Goal: Navigation & Orientation: Understand site structure

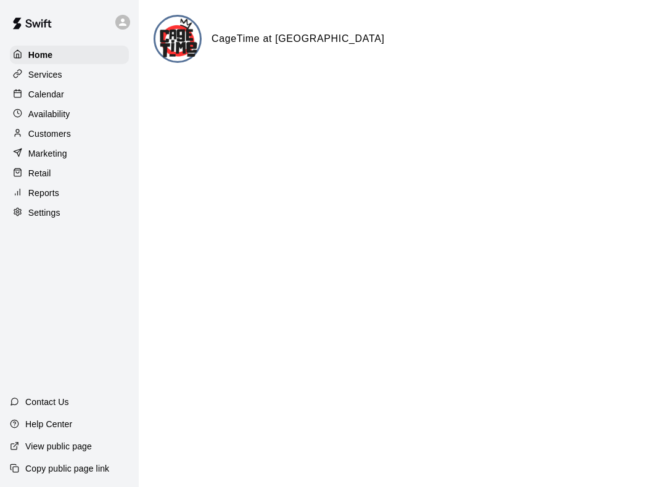
click at [87, 96] on div "Calendar" at bounding box center [69, 94] width 119 height 18
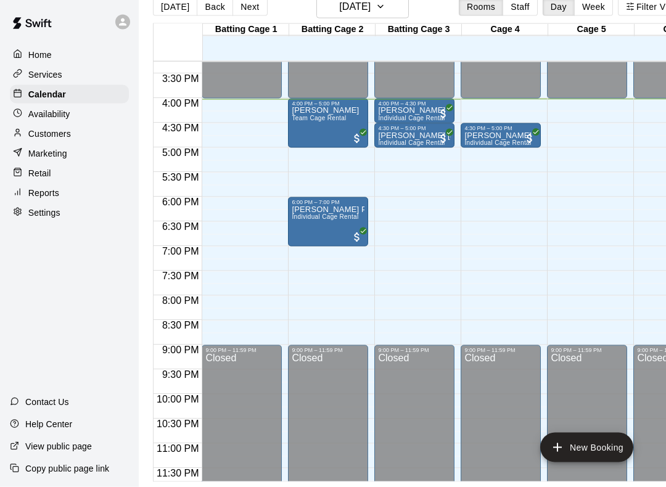
scroll to position [32, 0]
click at [345, 113] on div "[PERSON_NAME] Team Cage Rental" at bounding box center [325, 350] width 67 height 487
click at [570, 206] on div at bounding box center [333, 243] width 666 height 487
click at [108, 83] on div "Services" at bounding box center [69, 74] width 119 height 18
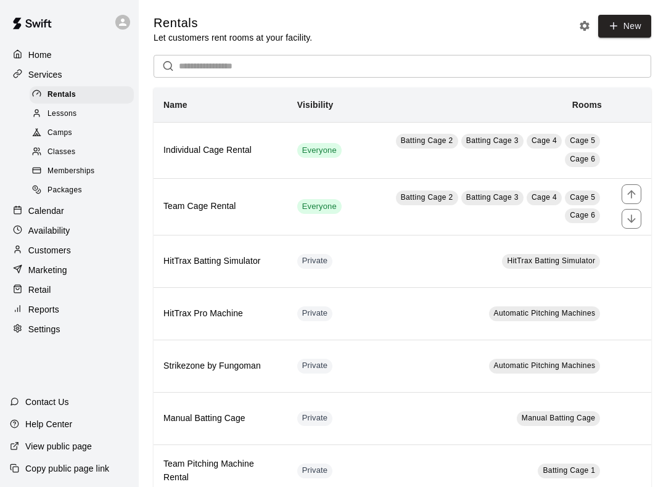
click at [630, 221] on icon "move item down" at bounding box center [631, 219] width 12 height 12
click at [627, 215] on icon "move item down" at bounding box center [631, 219] width 12 height 12
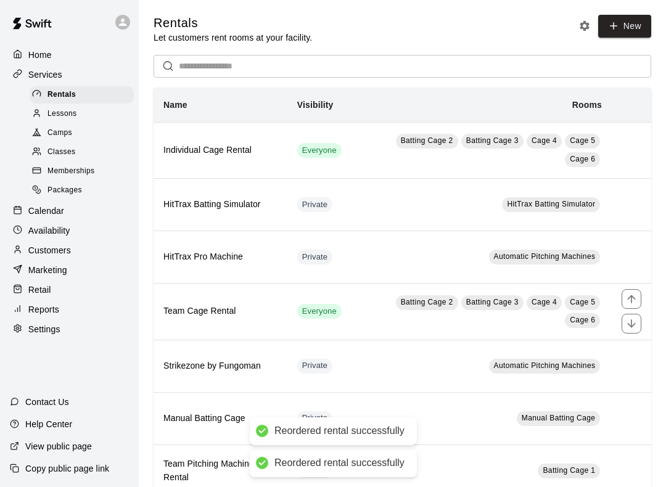
click at [636, 299] on icon "move item up" at bounding box center [631, 299] width 12 height 12
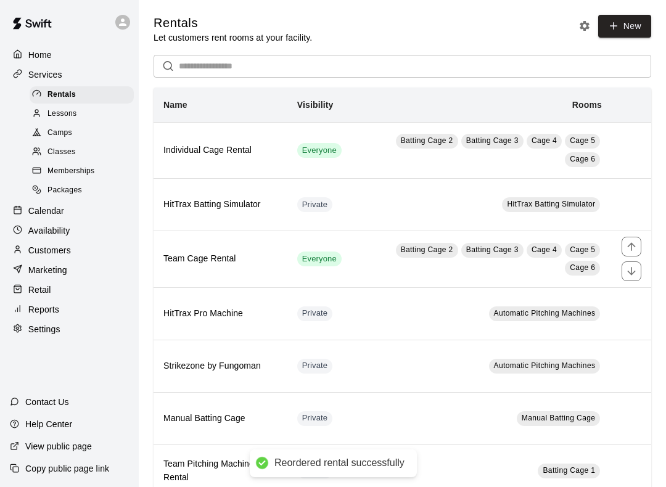
click at [634, 238] on button "move item up" at bounding box center [631, 247] width 20 height 20
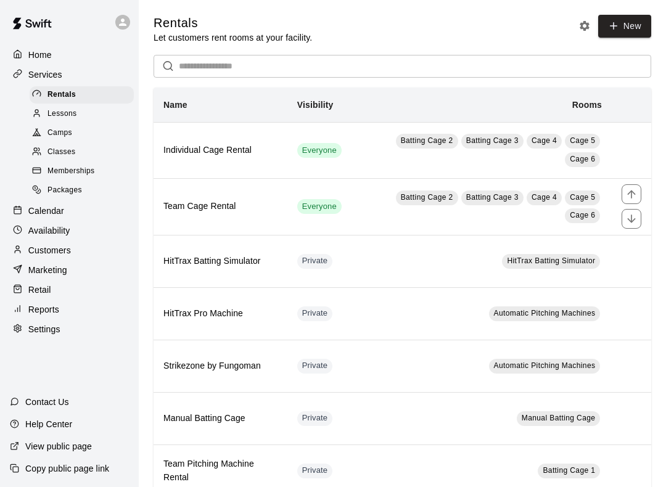
click at [69, 331] on div "Settings" at bounding box center [69, 329] width 119 height 18
select select "**"
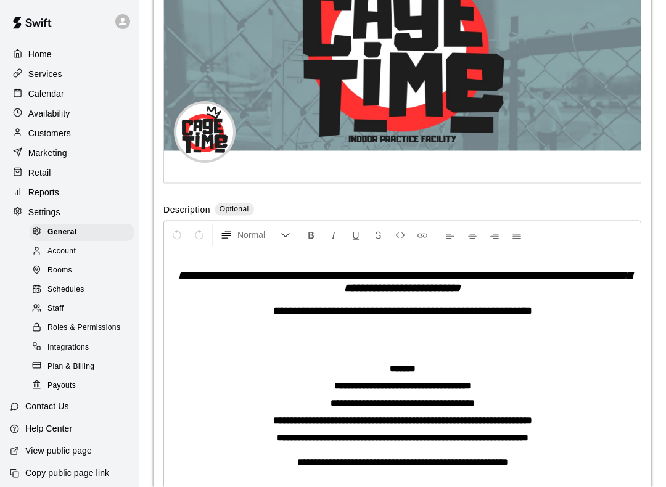
scroll to position [2831, 0]
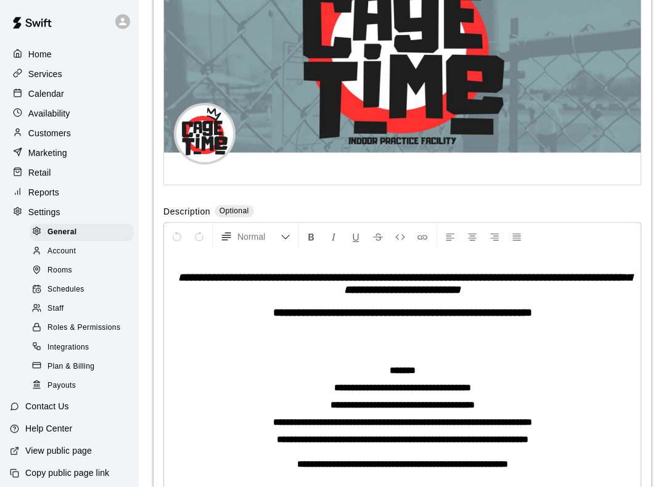
click at [38, 276] on div at bounding box center [39, 272] width 15 height 12
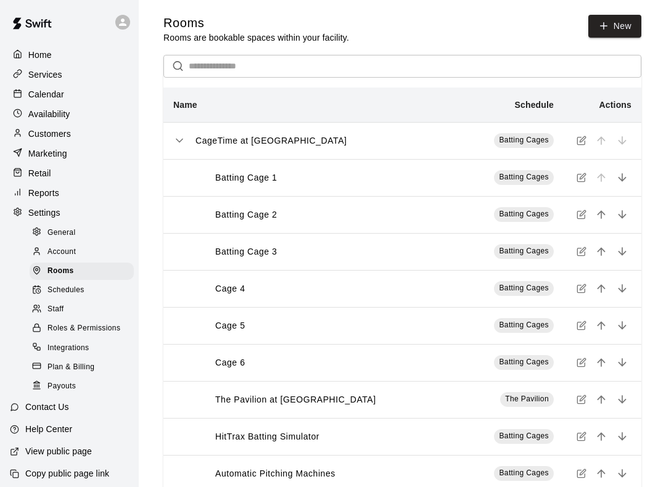
click at [26, 55] on div at bounding box center [20, 55] width 15 height 12
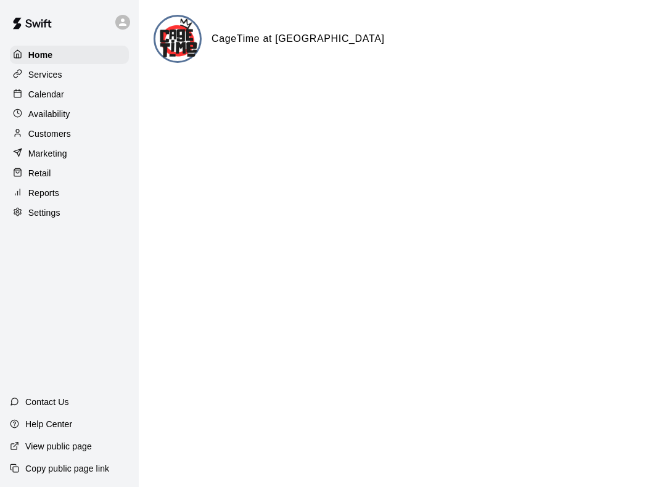
click at [28, 80] on p "Services" at bounding box center [45, 74] width 34 height 12
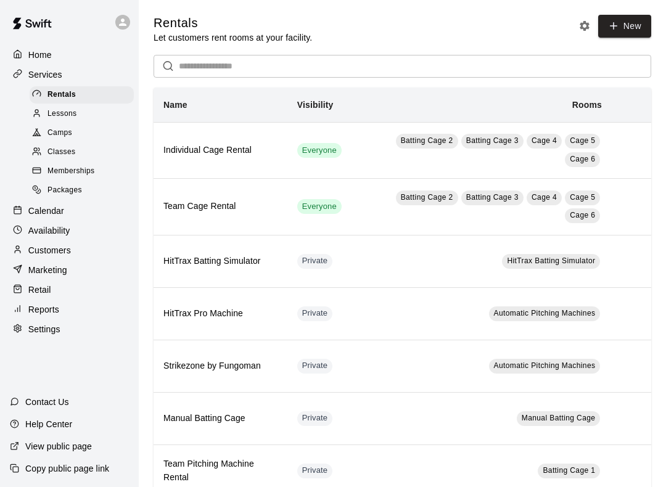
click at [58, 115] on span "Lessons" at bounding box center [62, 114] width 30 height 12
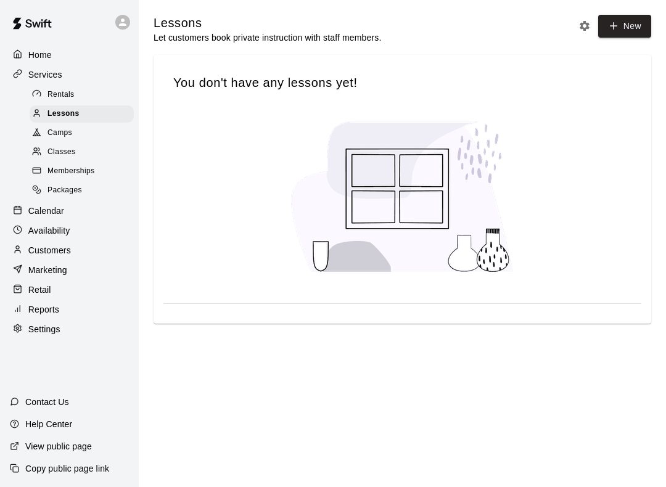
click at [43, 136] on div at bounding box center [39, 134] width 15 height 12
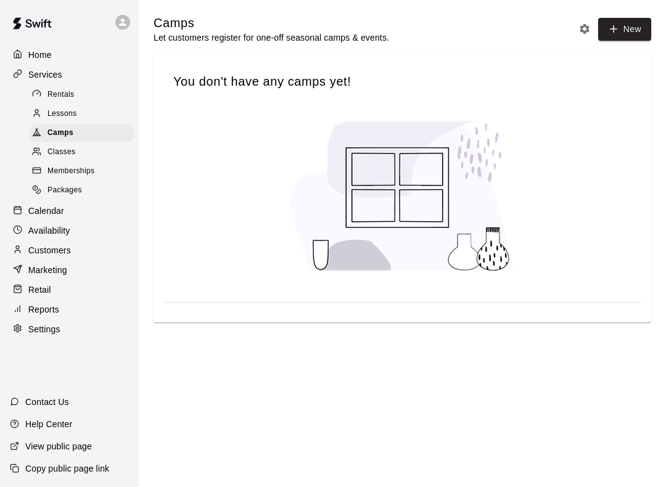
click at [62, 159] on div "Classes" at bounding box center [82, 152] width 104 height 17
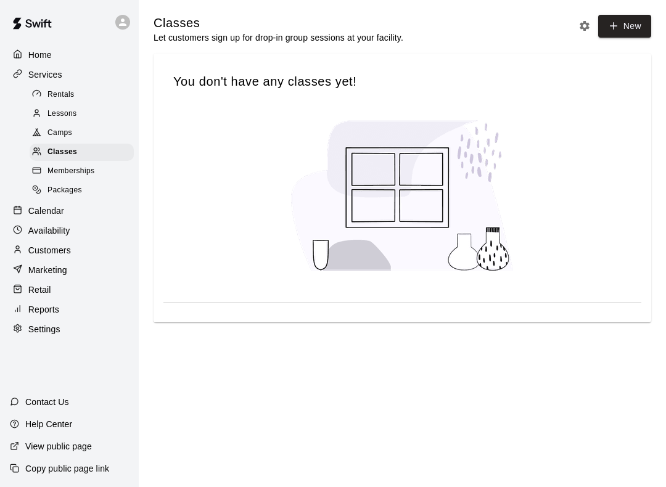
click at [60, 165] on div "Memberships" at bounding box center [82, 171] width 104 height 17
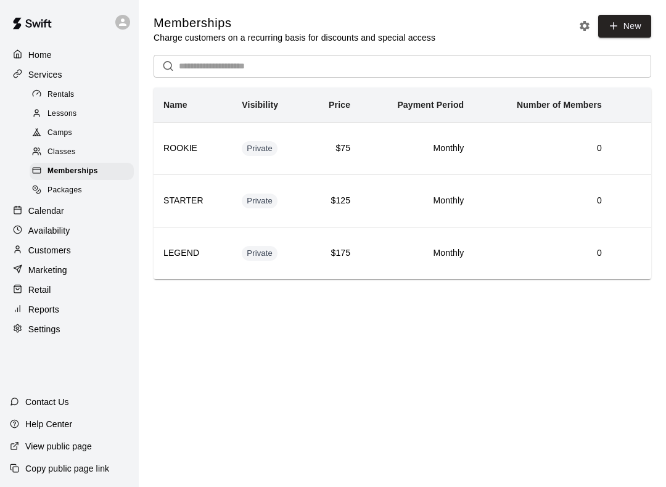
click at [87, 203] on div "Calendar" at bounding box center [69, 211] width 119 height 18
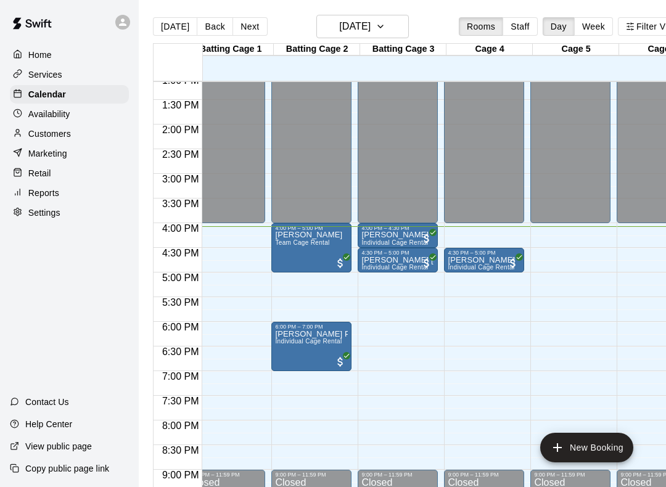
scroll to position [0, 17]
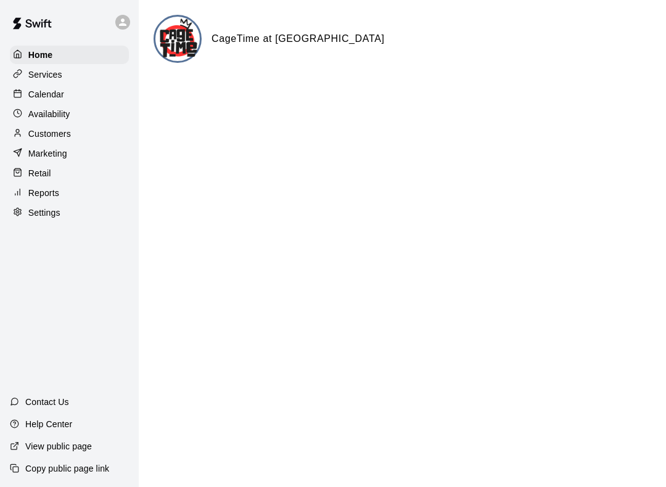
click at [32, 94] on p "Calendar" at bounding box center [46, 94] width 36 height 12
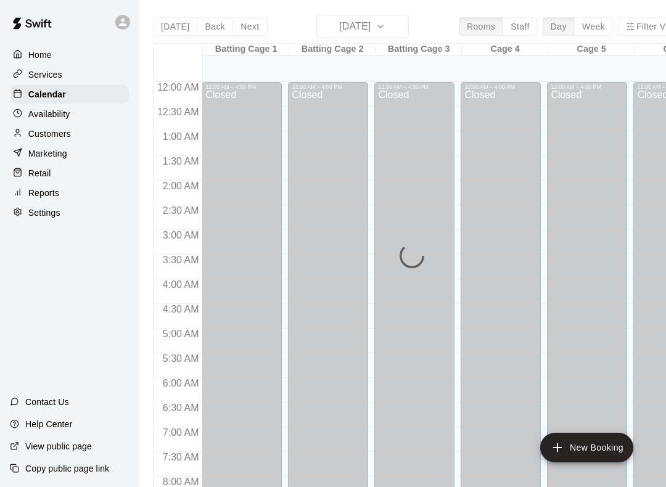
scroll to position [716, 0]
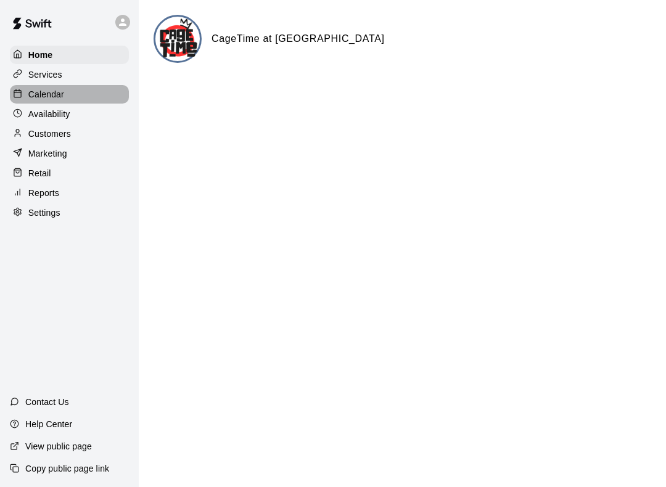
click at [109, 93] on div "Calendar" at bounding box center [69, 94] width 119 height 18
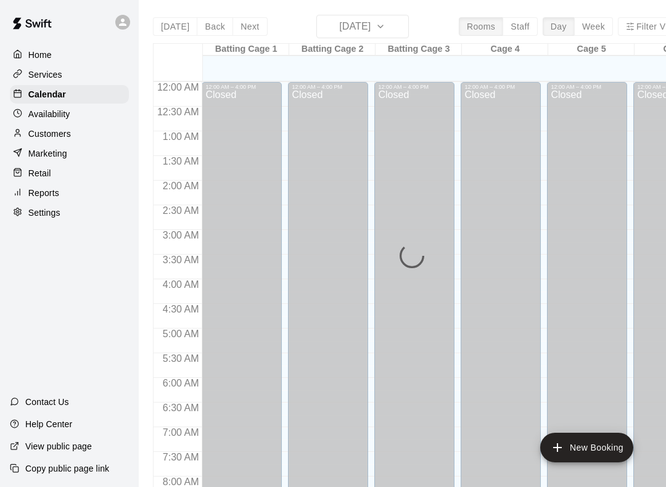
scroll to position [716, 0]
